Goal: Transaction & Acquisition: Book appointment/travel/reservation

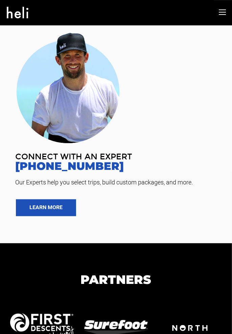
type input "Bike"
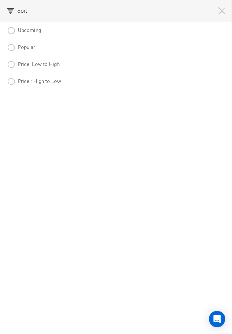
click at [16, 30] on label "Upcoming" at bounding box center [24, 31] width 34 height 8
click at [8, 30] on input "Upcoming" at bounding box center [6, 29] width 4 height 17
radio input "true"
click at [15, 9] on span "Sort" at bounding box center [17, 10] width 20 height 6
click at [14, 6] on div "Sort" at bounding box center [116, 11] width 232 height 22
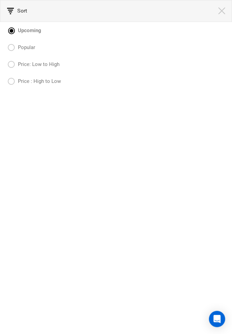
click at [15, 11] on span "Sort" at bounding box center [17, 10] width 20 height 6
click at [223, 11] on img at bounding box center [222, 10] width 7 height 7
